Goal: Information Seeking & Learning: Learn about a topic

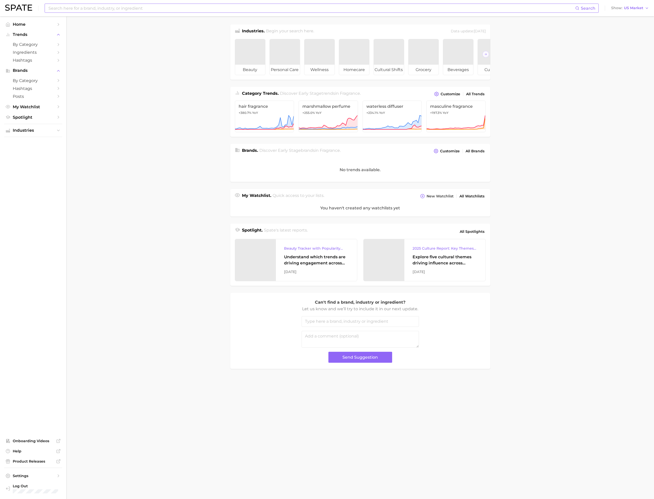
click at [111, 8] on input at bounding box center [311, 8] width 527 height 9
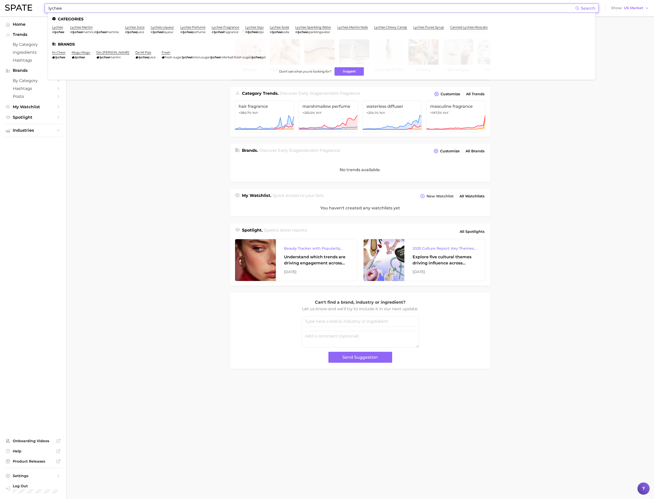
type input "lychee"
click at [59, 28] on link "lychee" at bounding box center [57, 27] width 11 height 4
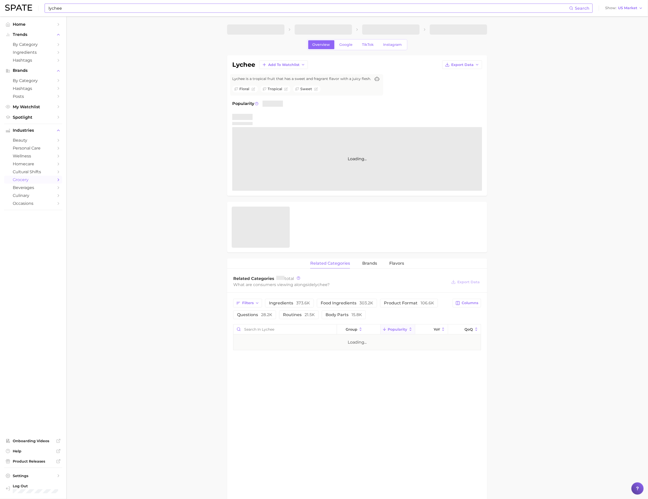
click at [100, 8] on input "lychee" at bounding box center [308, 8] width 521 height 9
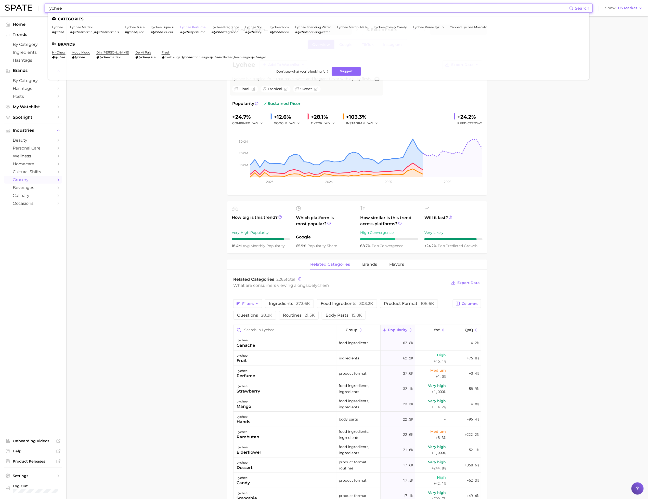
click at [194, 27] on link "lychee perfume" at bounding box center [192, 27] width 25 height 4
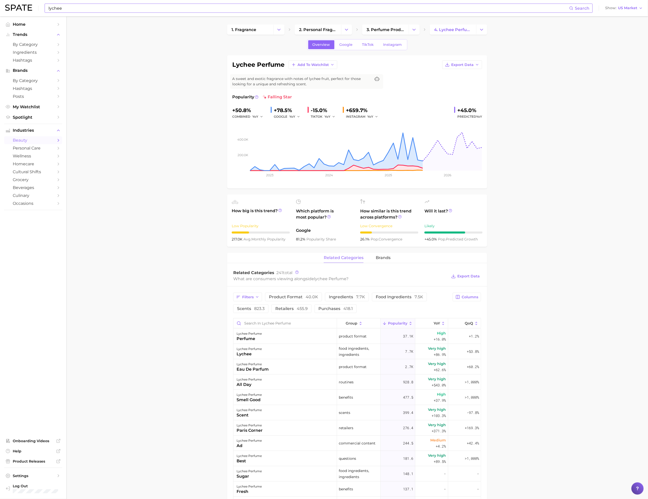
click at [143, 8] on input "lychee" at bounding box center [308, 8] width 521 height 9
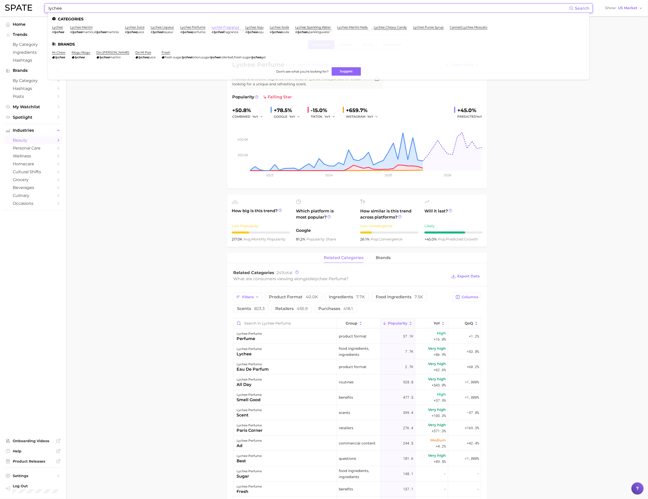
click at [233, 26] on link "lychee fragrance" at bounding box center [226, 27] width 28 height 4
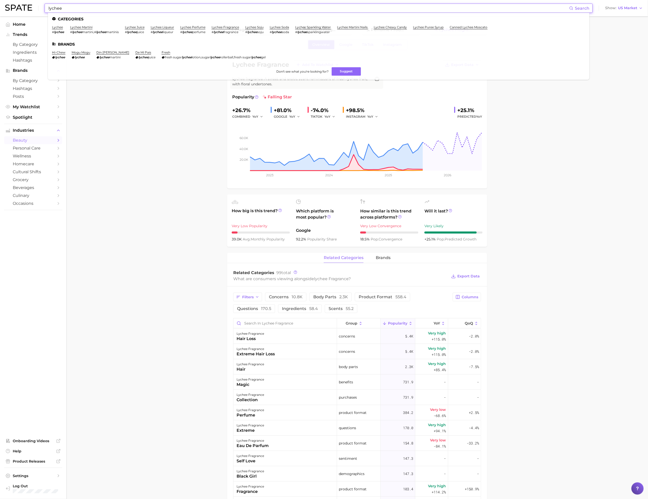
click at [91, 11] on input "lychee" at bounding box center [308, 8] width 521 height 9
click at [201, 27] on link "lychee perfume" at bounding box center [192, 27] width 25 height 4
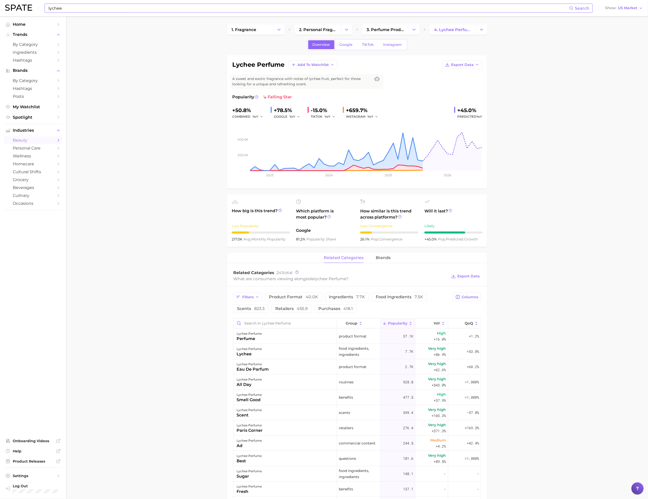
click at [154, 5] on input "lychee" at bounding box center [308, 8] width 521 height 9
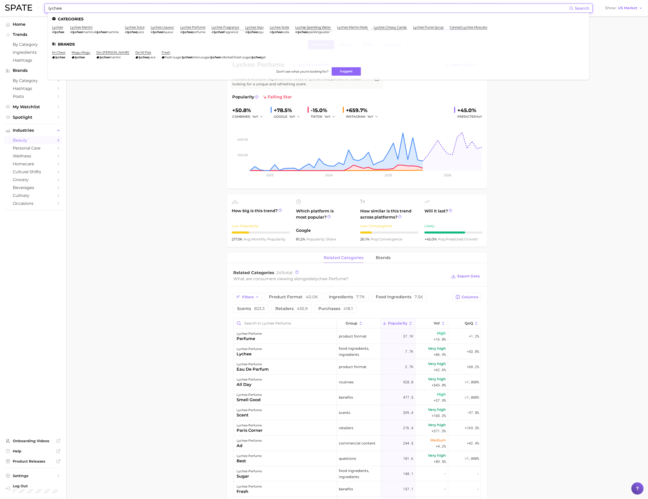
click at [154, 5] on input "lychee" at bounding box center [308, 8] width 521 height 9
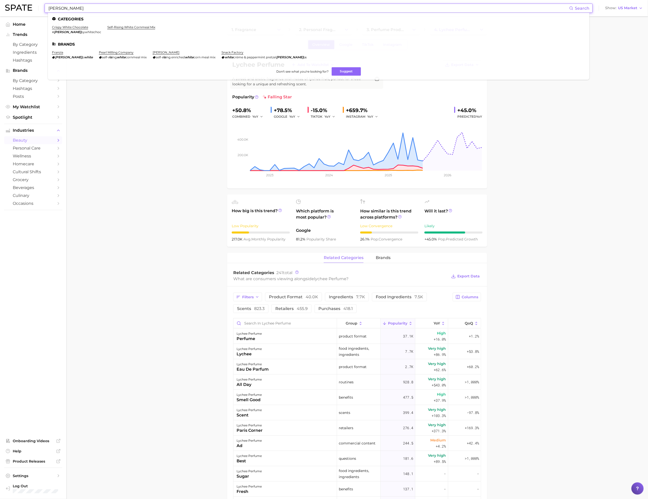
click at [74, 8] on input "white iris" at bounding box center [308, 8] width 521 height 9
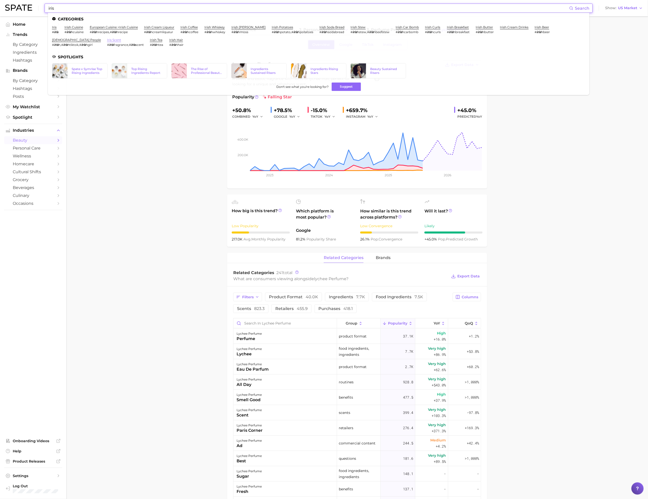
click at [107, 39] on link "iris scent" at bounding box center [114, 40] width 14 height 4
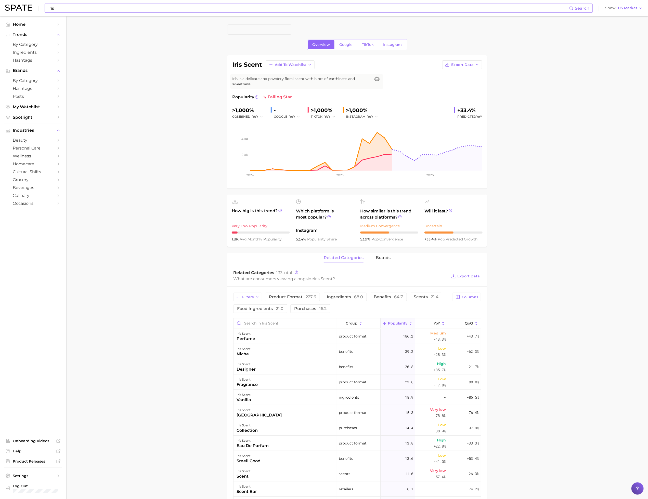
click at [194, 11] on input "iris" at bounding box center [308, 8] width 521 height 9
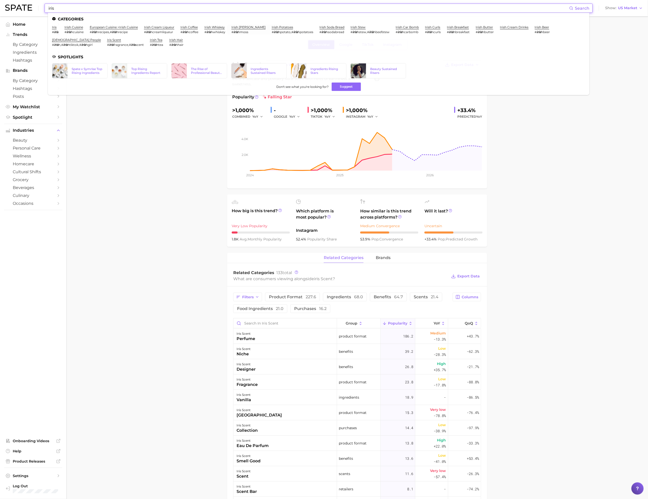
click at [194, 11] on input "iris" at bounding box center [308, 8] width 521 height 9
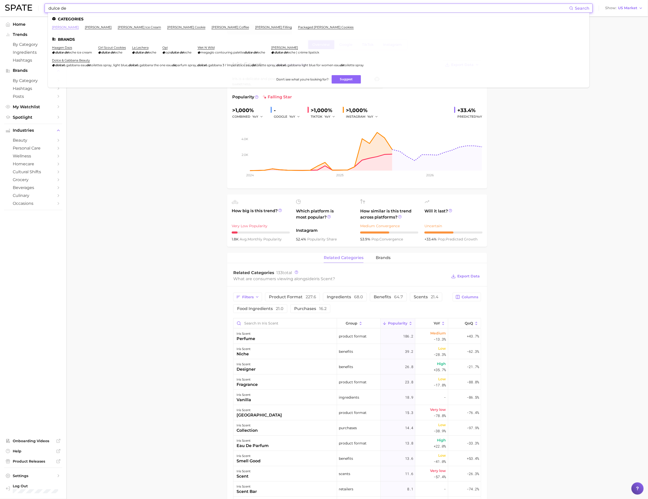
type input "dulce de"
click at [71, 28] on link "dulce de leche" at bounding box center [65, 27] width 27 height 4
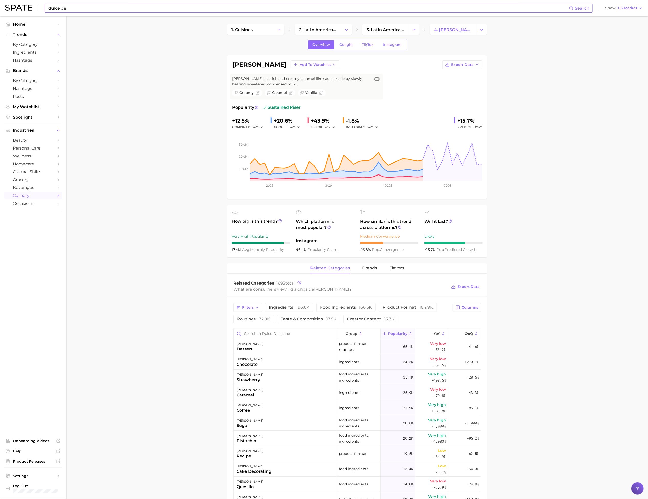
click at [89, 5] on input "dulce de" at bounding box center [308, 8] width 521 height 9
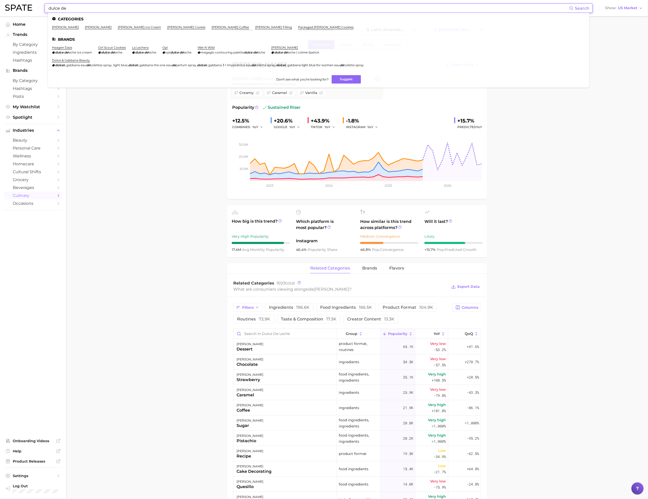
click at [199, 351] on main "1. cuisines 2. latin american cuisine 3. latin american cuisine 4. dulce de lec…" at bounding box center [357, 437] width 582 height 843
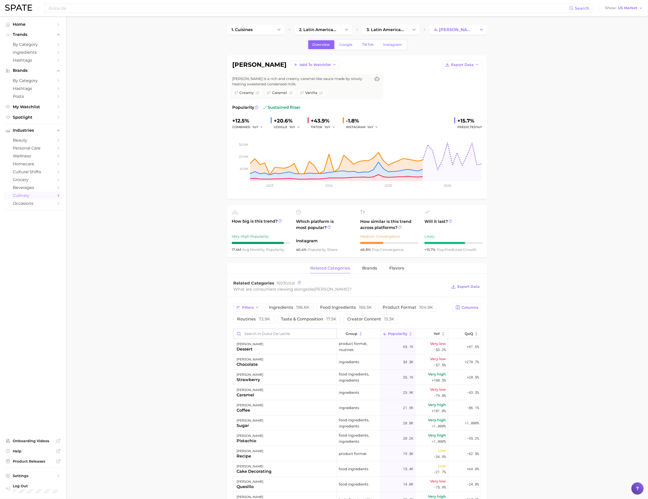
click at [261, 334] on input "Search in dulce de leche" at bounding box center [284, 334] width 103 height 10
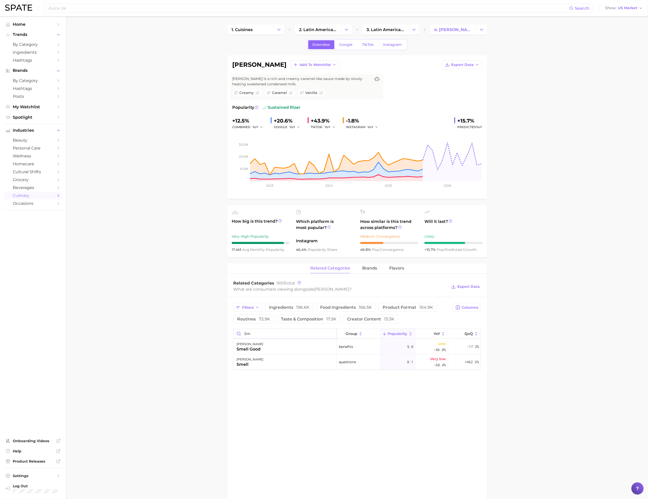
type input "s"
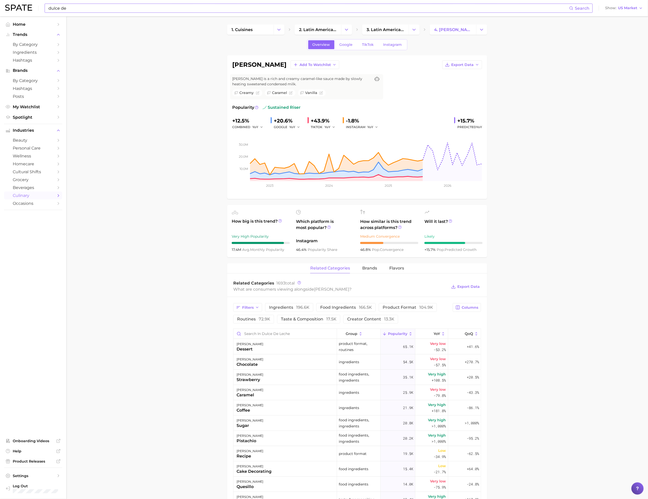
click at [165, 5] on input "dulce de" at bounding box center [308, 8] width 521 height 9
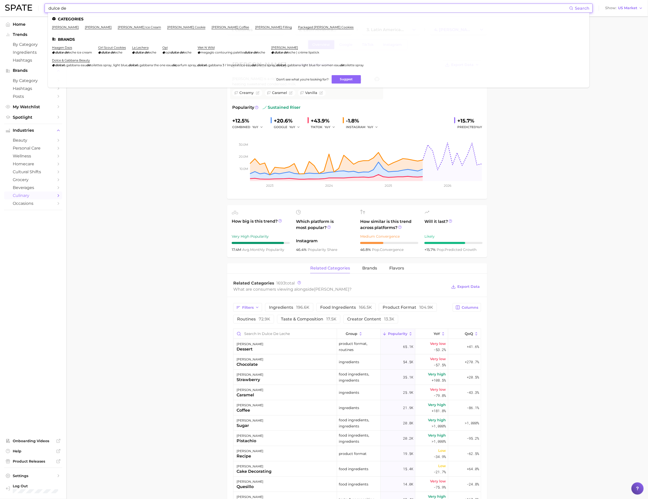
click at [164, 5] on input "dulce de" at bounding box center [308, 8] width 521 height 9
paste input "CARAMEL CRÈME BRULEE"
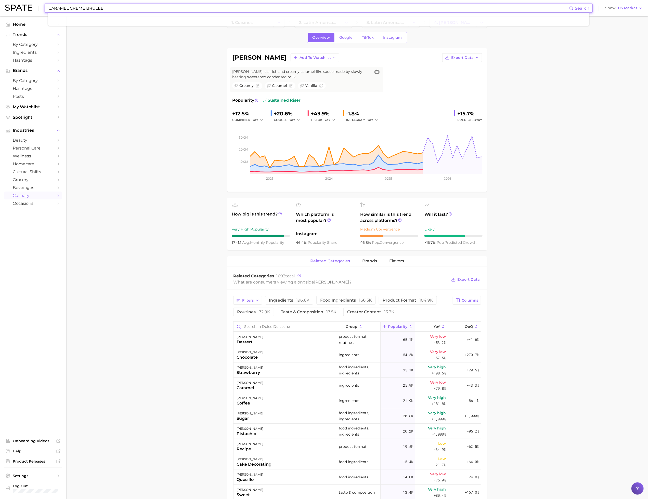
scroll to position [14, 0]
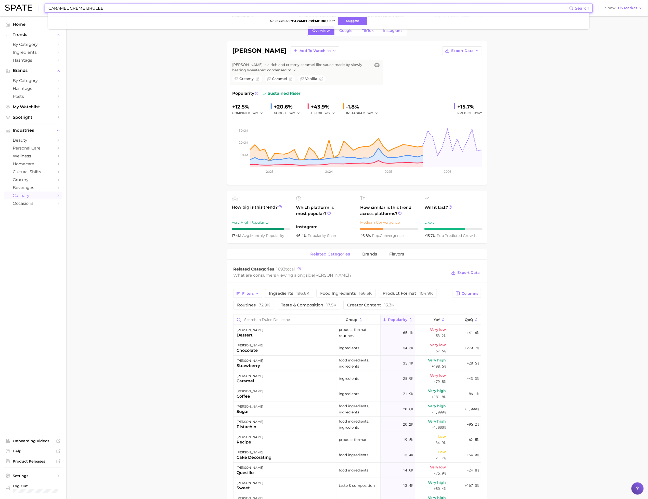
click at [61, 10] on input "CARAMEL CRÈME BRULEE" at bounding box center [308, 8] width 521 height 9
type input "CRÈME BRULEE"
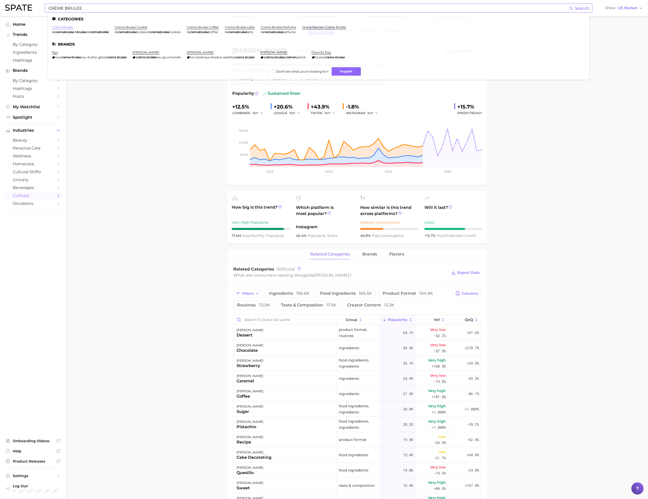
click at [63, 28] on link "crème brûlée" at bounding box center [62, 27] width 21 height 4
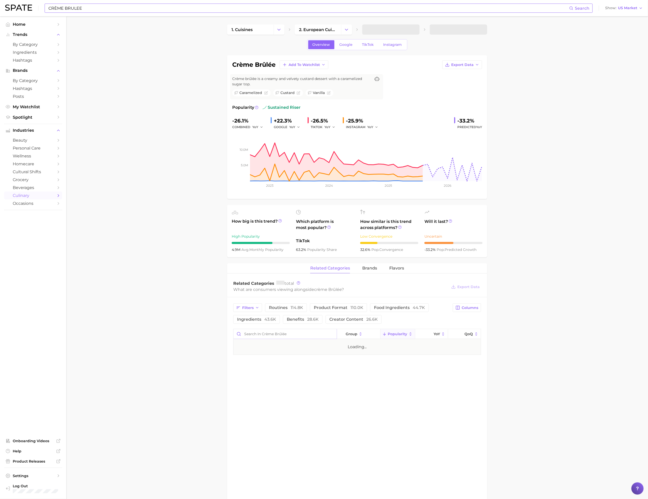
click at [285, 335] on input "Search in crème brûlée" at bounding box center [284, 334] width 103 height 10
type input "caramel"
click at [181, 158] on main "1. cuisines 2. european cuisine 3. french cuisine 4. crème brûlée Overview Goog…" at bounding box center [357, 385] width 582 height 739
click at [128, 86] on main "1. cuisines 2. european cuisine 3. french cuisine 4. crème brûlée Overview Goog…" at bounding box center [357, 385] width 582 height 739
drag, startPoint x: 606, startPoint y: 271, endPoint x: 544, endPoint y: 233, distance: 71.9
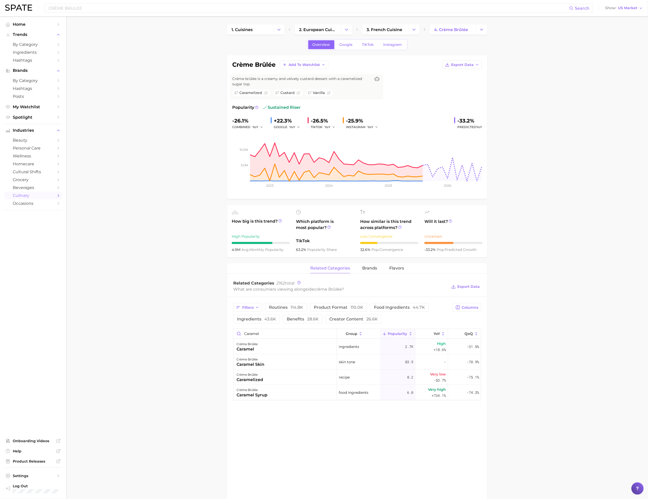
click at [606, 271] on main "1. cuisines 2. european cuisine 3. french cuisine 4. crème brûlée Overview Goog…" at bounding box center [357, 385] width 582 height 739
